Goal: Check status: Check status

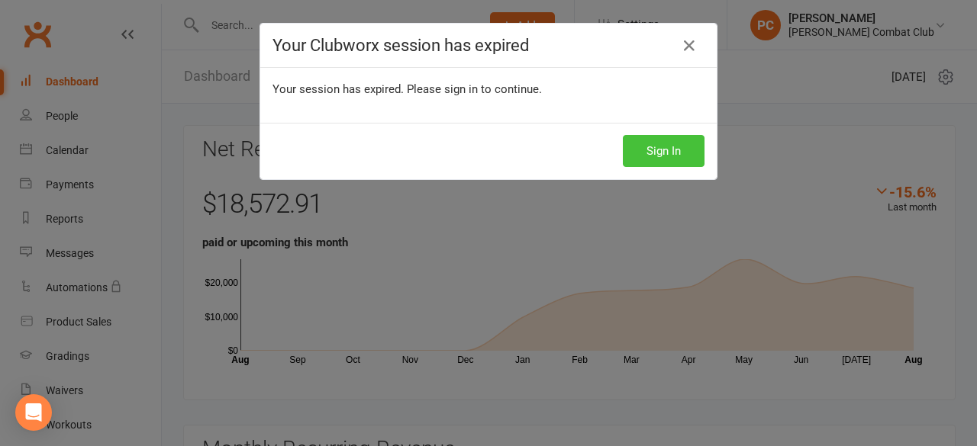
click at [668, 150] on button "Sign In" at bounding box center [664, 151] width 82 height 32
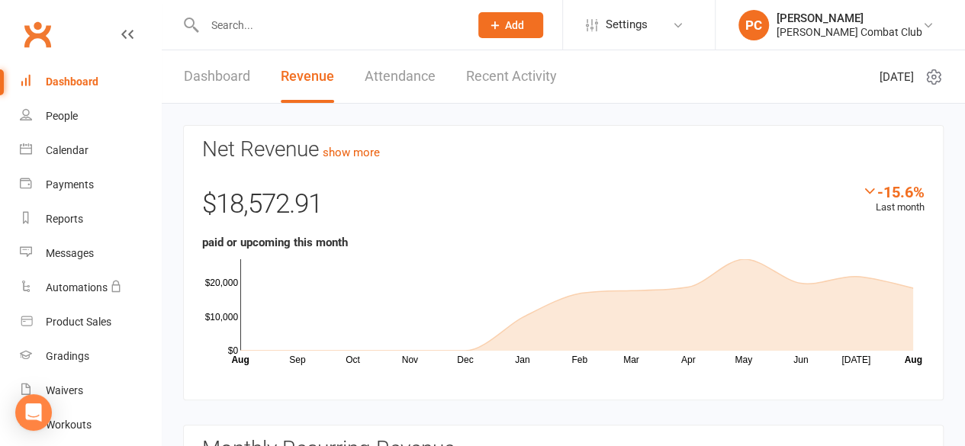
click at [242, 21] on input "text" at bounding box center [329, 24] width 259 height 21
click at [284, 21] on input "text" at bounding box center [329, 24] width 259 height 21
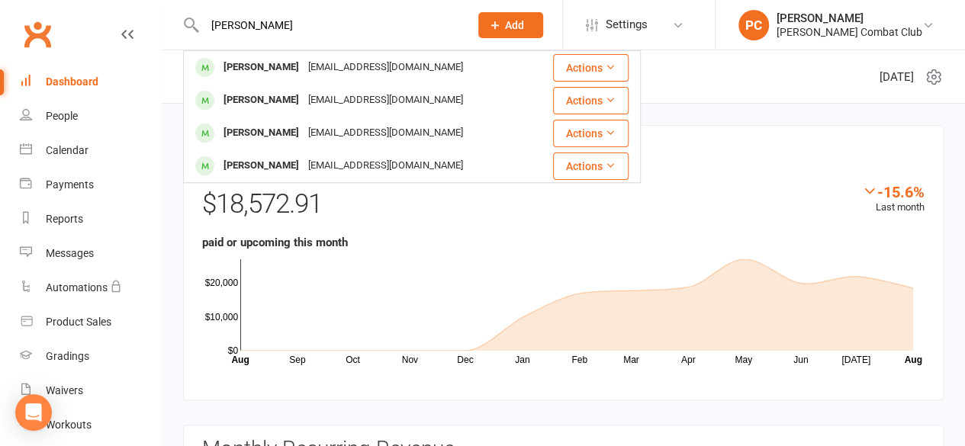
type input "[PERSON_NAME]"
click at [270, 59] on div "[PERSON_NAME]" at bounding box center [261, 67] width 85 height 22
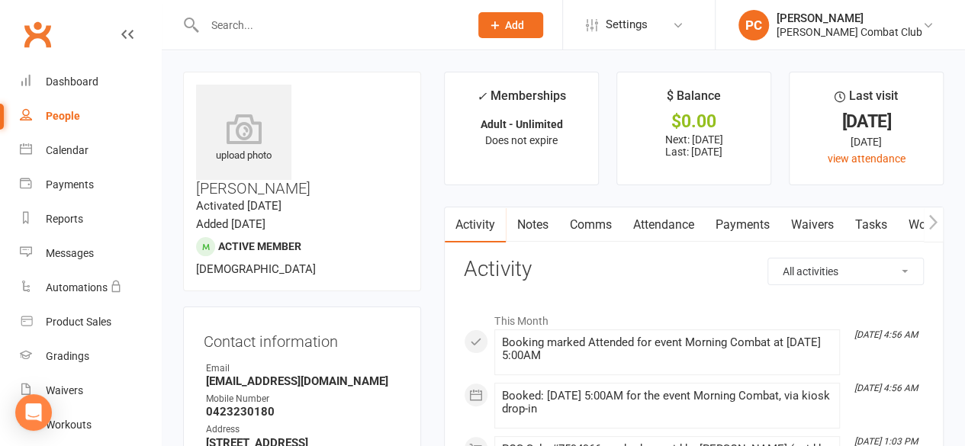
click at [758, 225] on link "Payments" at bounding box center [742, 225] width 76 height 35
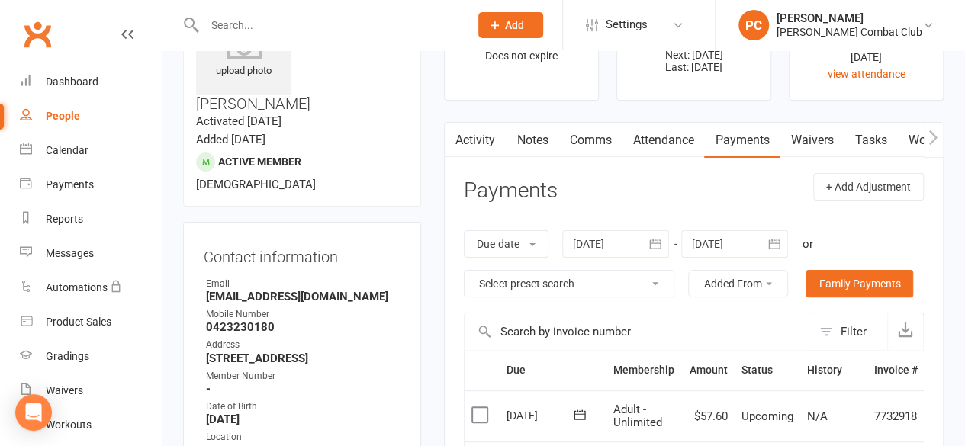
scroll to position [76, 0]
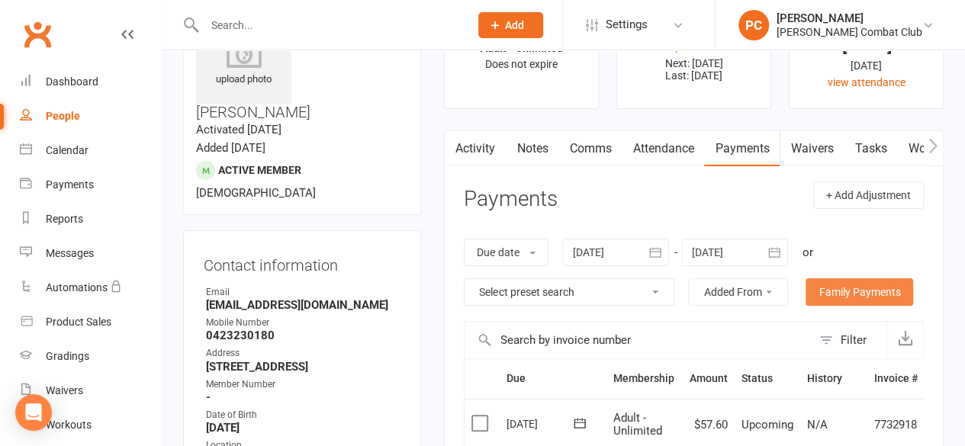
click at [860, 292] on link "Family Payments" at bounding box center [860, 291] width 108 height 27
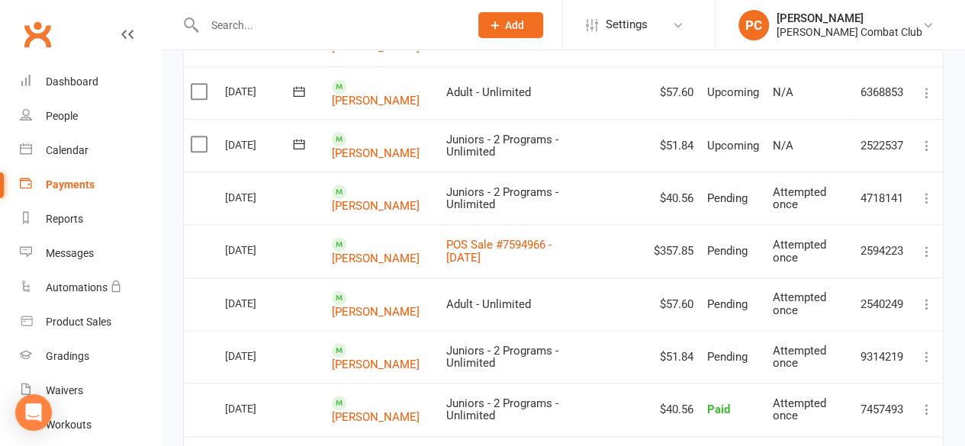
scroll to position [687, 0]
